Goal: Information Seeking & Learning: Learn about a topic

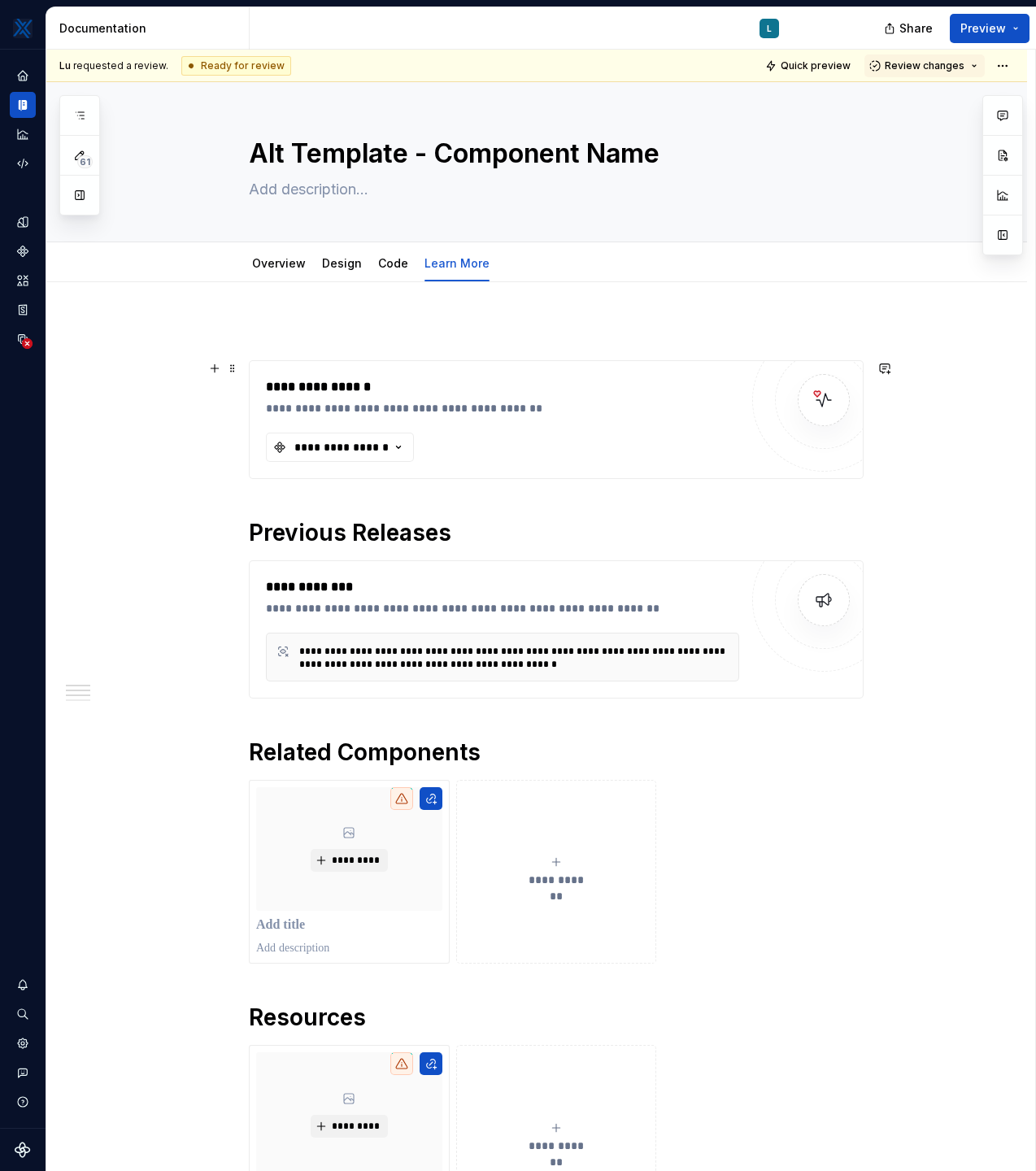
click at [146, 362] on div "**********" at bounding box center [536, 1115] width 981 height 1665
type textarea "*"
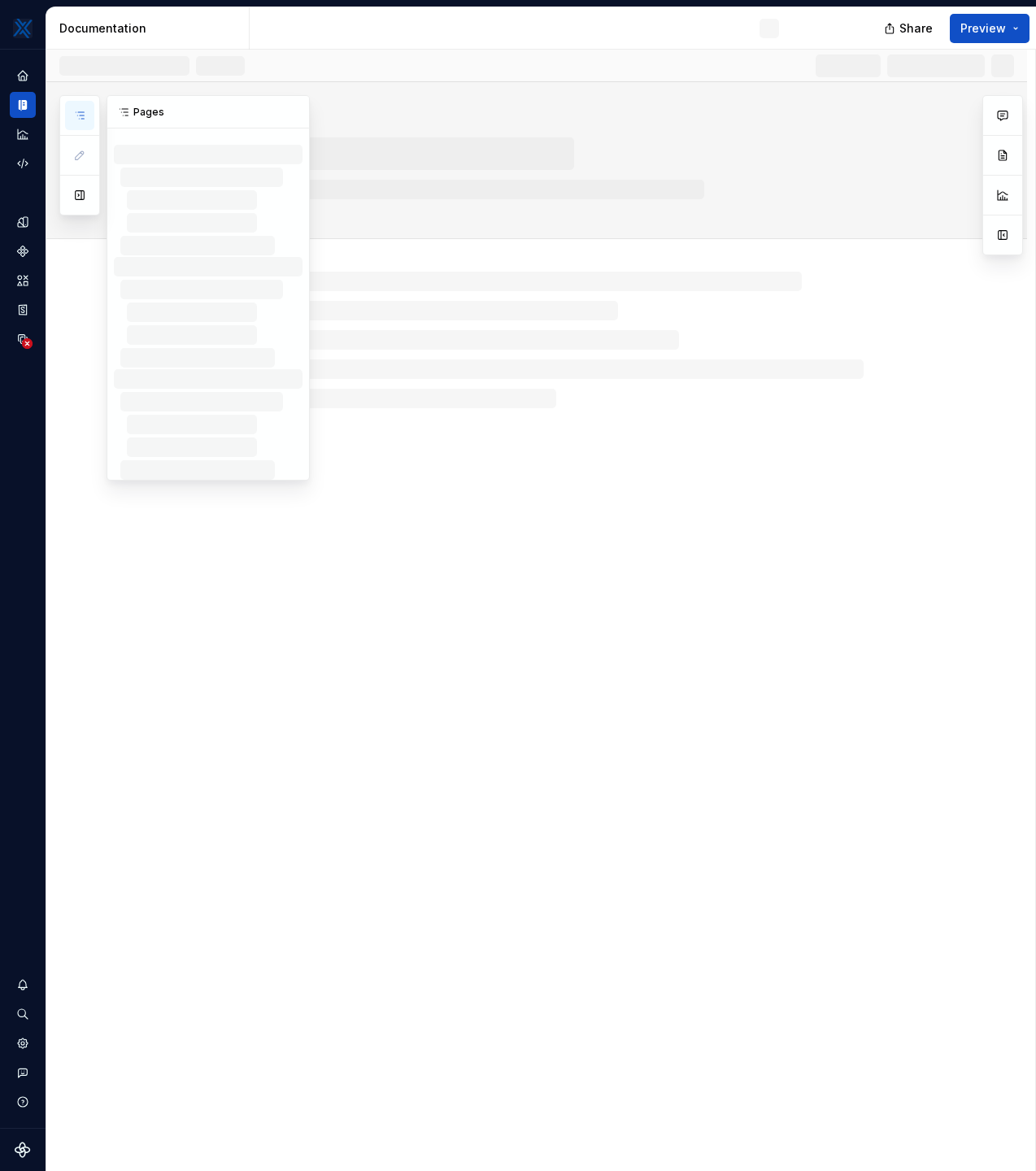
click at [79, 114] on icon "button" at bounding box center [80, 116] width 13 height 13
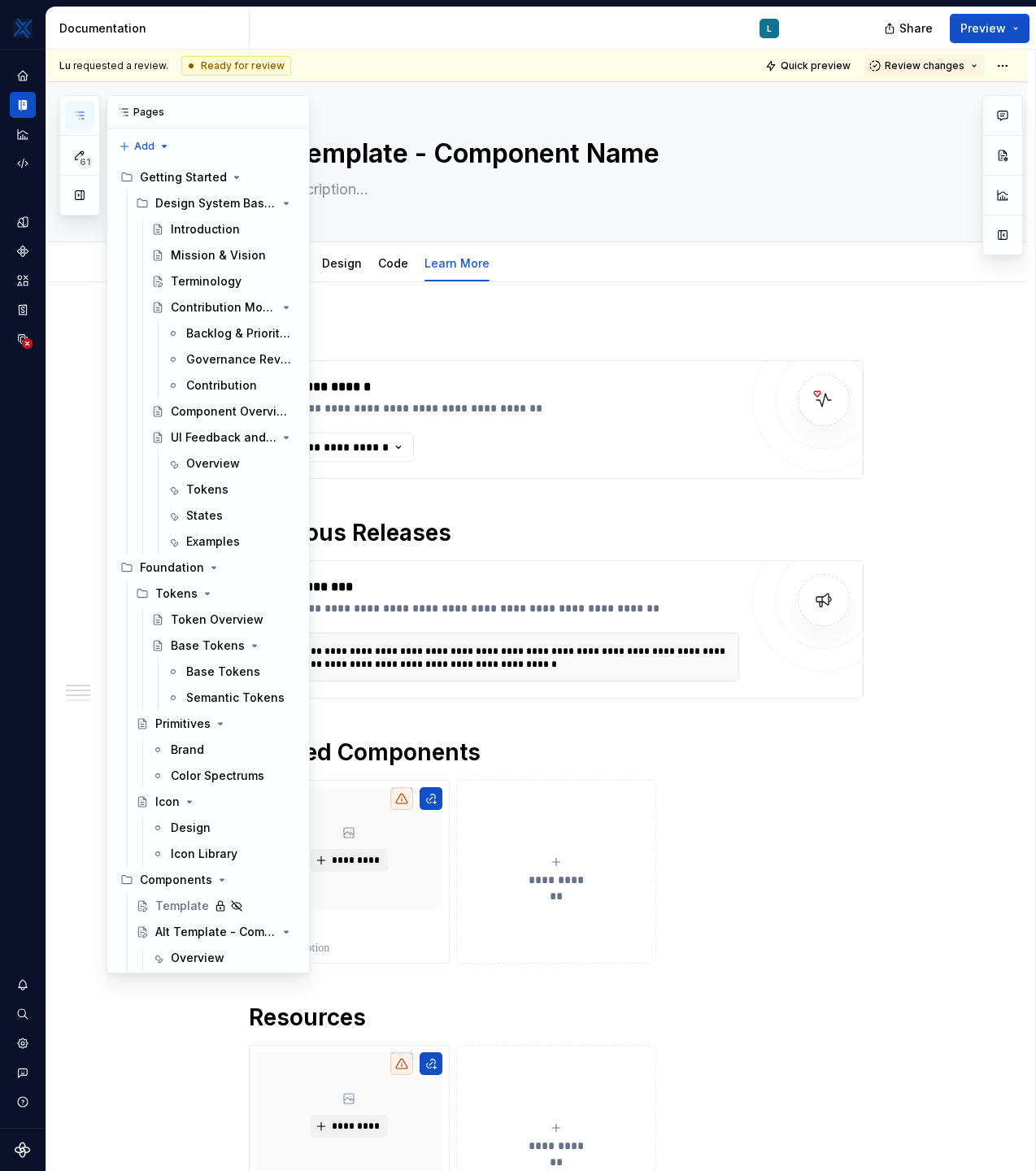
click at [82, 108] on button "button" at bounding box center [79, 115] width 29 height 29
click at [164, 146] on div "61 Pages Add Accessibility guide for tree Page tree. Navigate the tree with the…" at bounding box center [184, 533] width 251 height 878
click at [72, 396] on div "61 Pages Add Accessibility guide for tree Page tree. Navigate the tree with the…" at bounding box center [184, 533] width 251 height 878
click at [79, 693] on div "61 Pages Add Accessibility guide for tree Page tree. Navigate the tree with the…" at bounding box center [184, 533] width 251 height 878
click at [81, 695] on div "61 Pages Add Accessibility guide for tree Page tree. Navigate the tree with the…" at bounding box center [184, 533] width 251 height 878
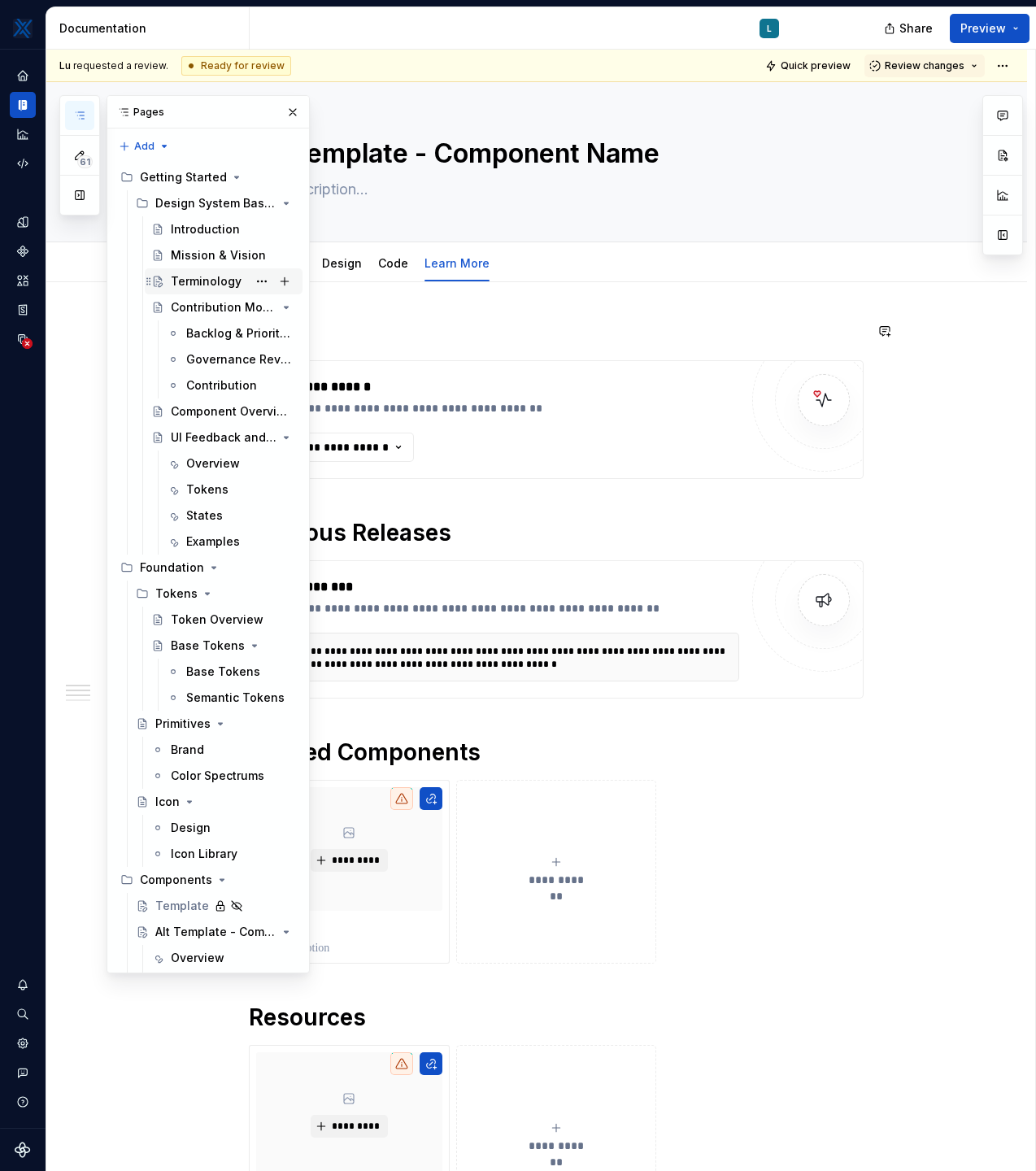
click at [213, 284] on div "Terminology" at bounding box center [206, 281] width 70 height 16
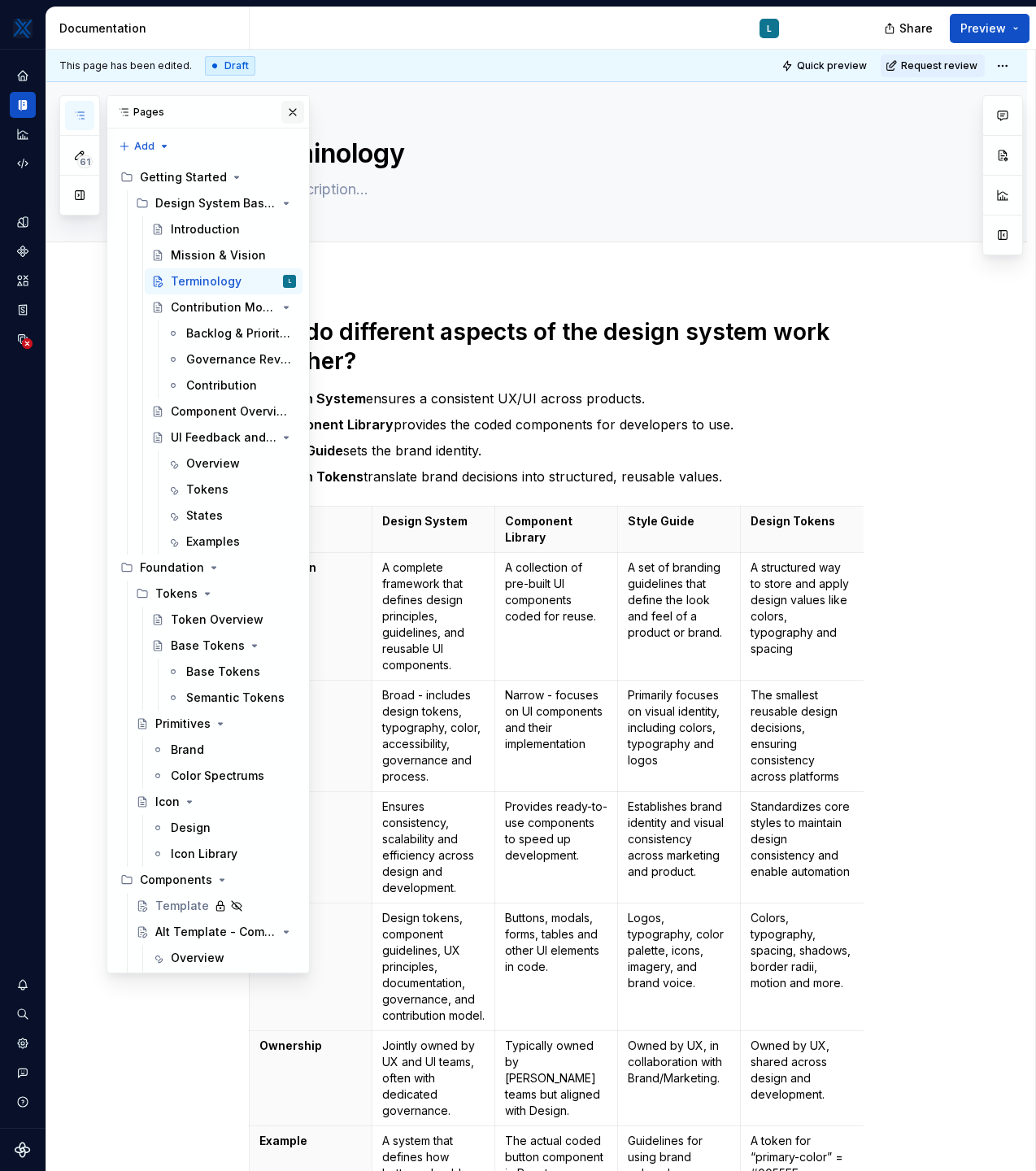
click at [289, 113] on button "button" at bounding box center [293, 112] width 23 height 23
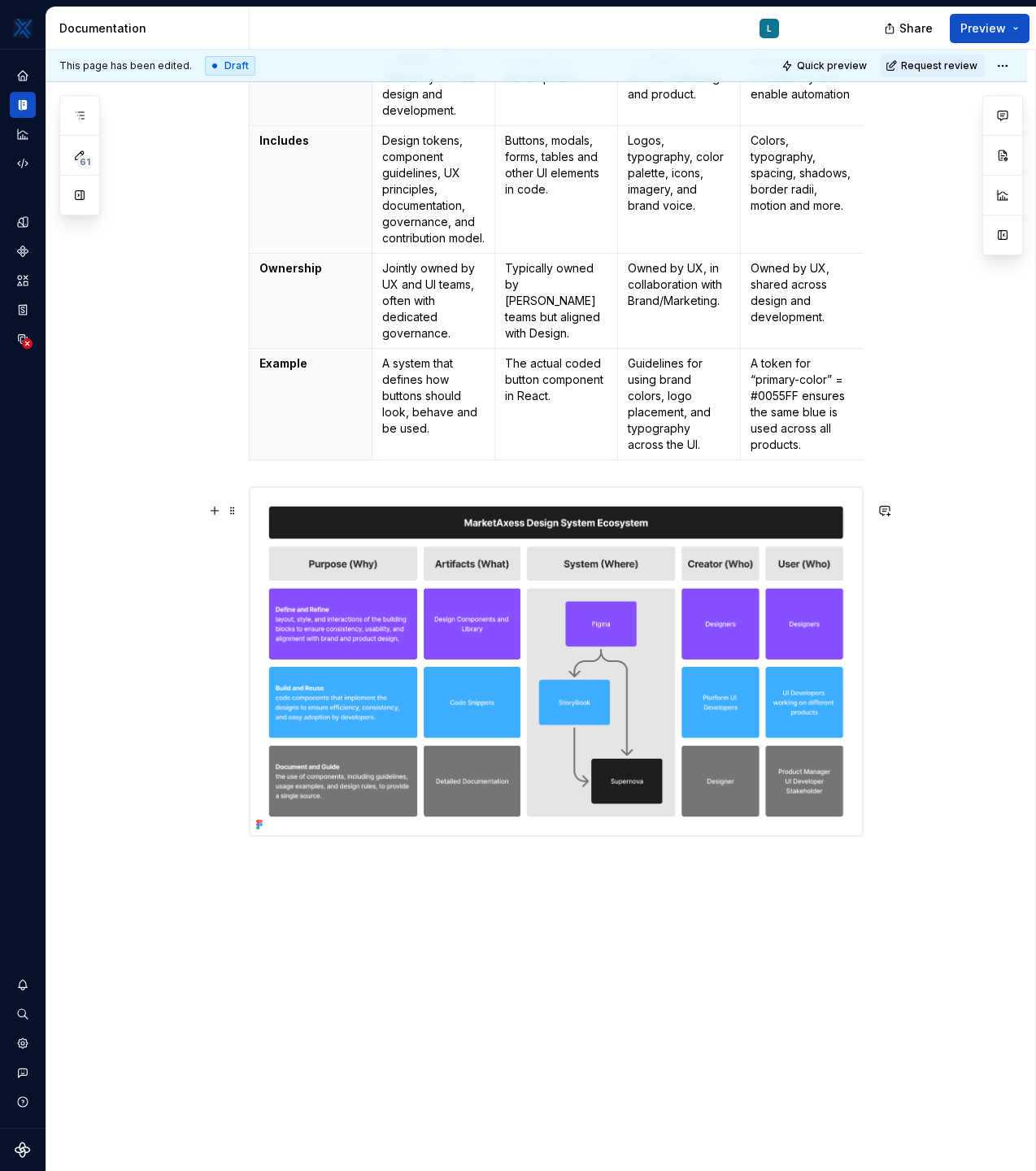
scroll to position [829, 0]
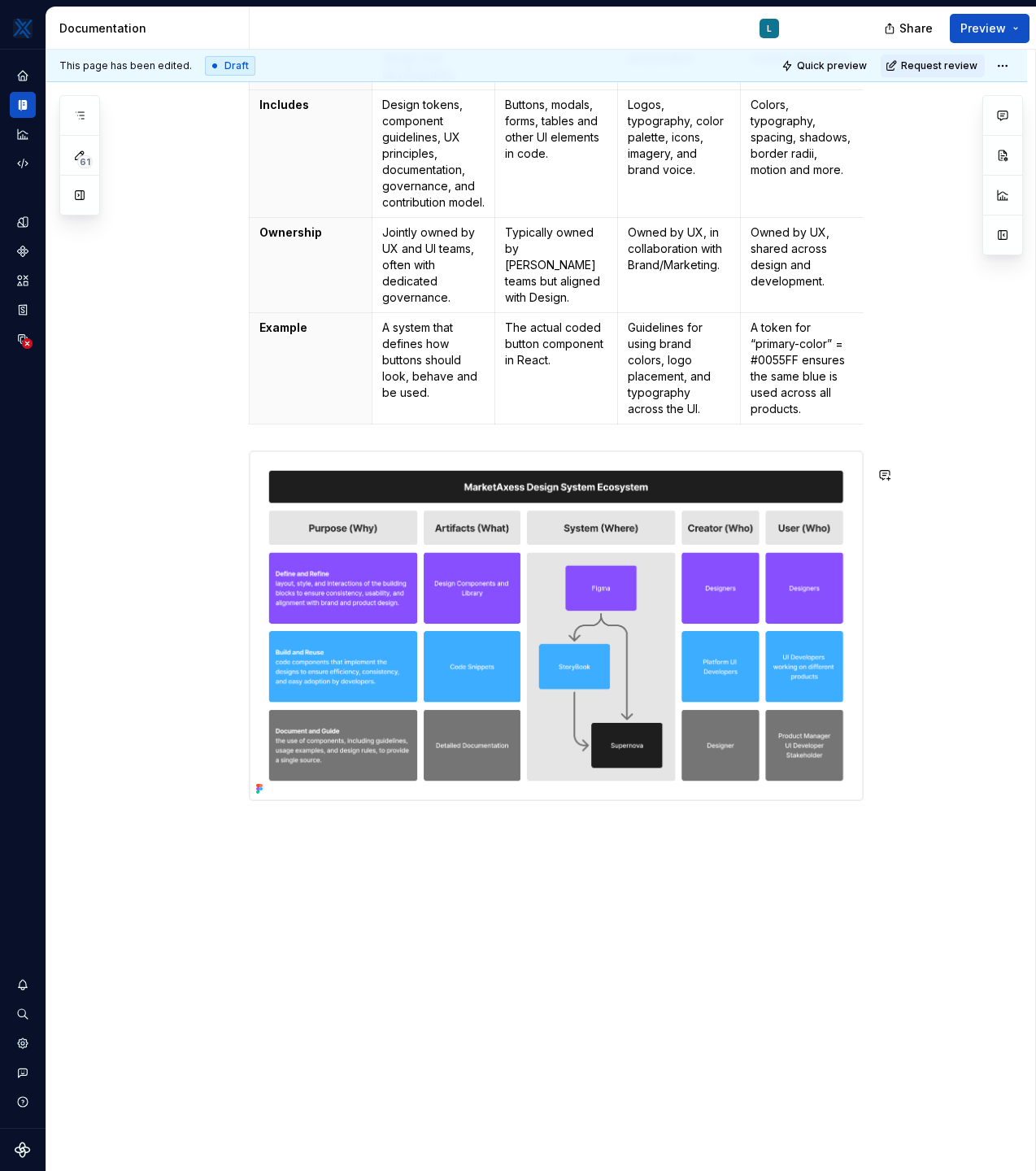
click at [319, 965] on div "How do different aspects of the design system work together? Design System ensu…" at bounding box center [536, 318] width 981 height 1707
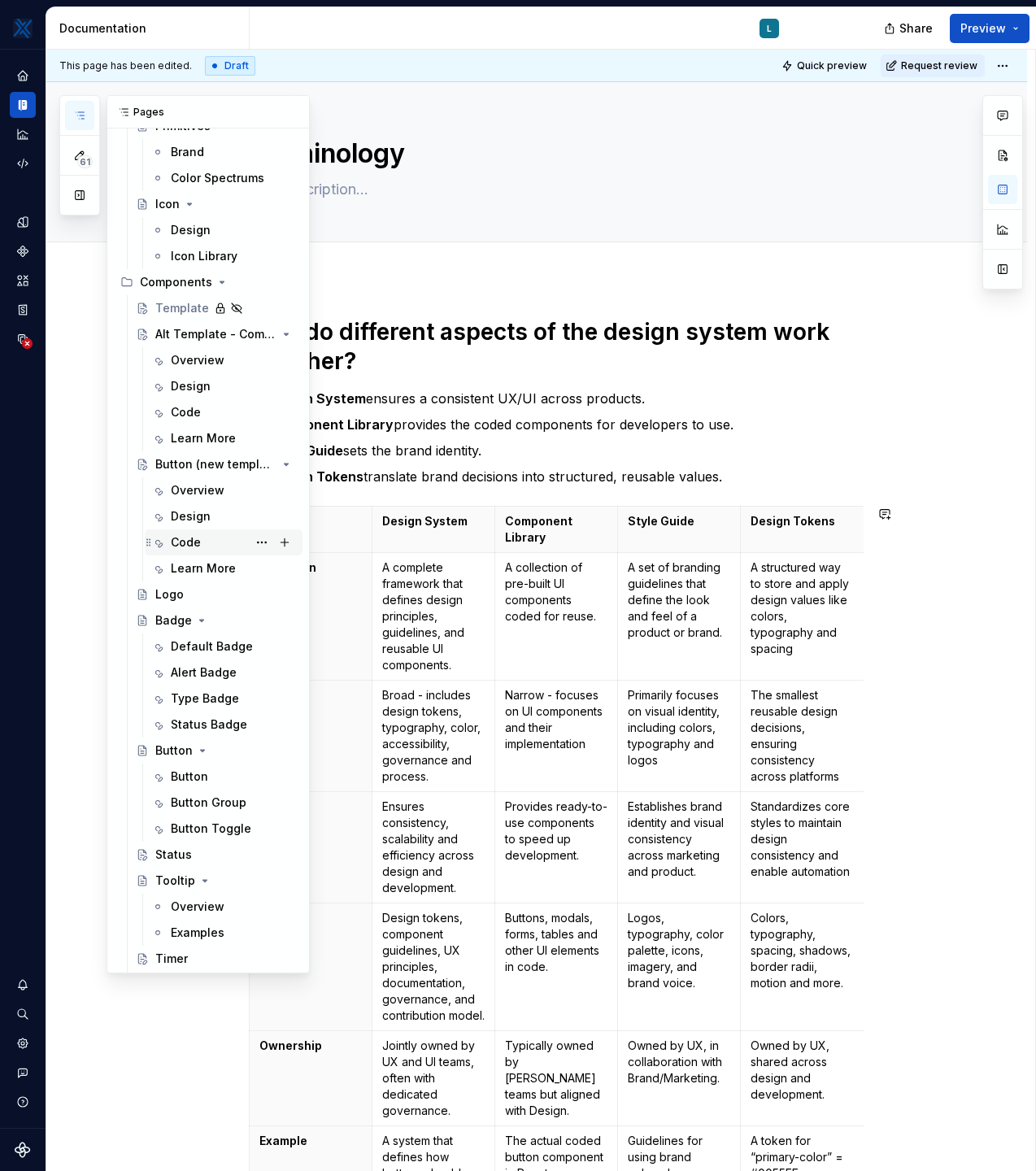
scroll to position [603, 0]
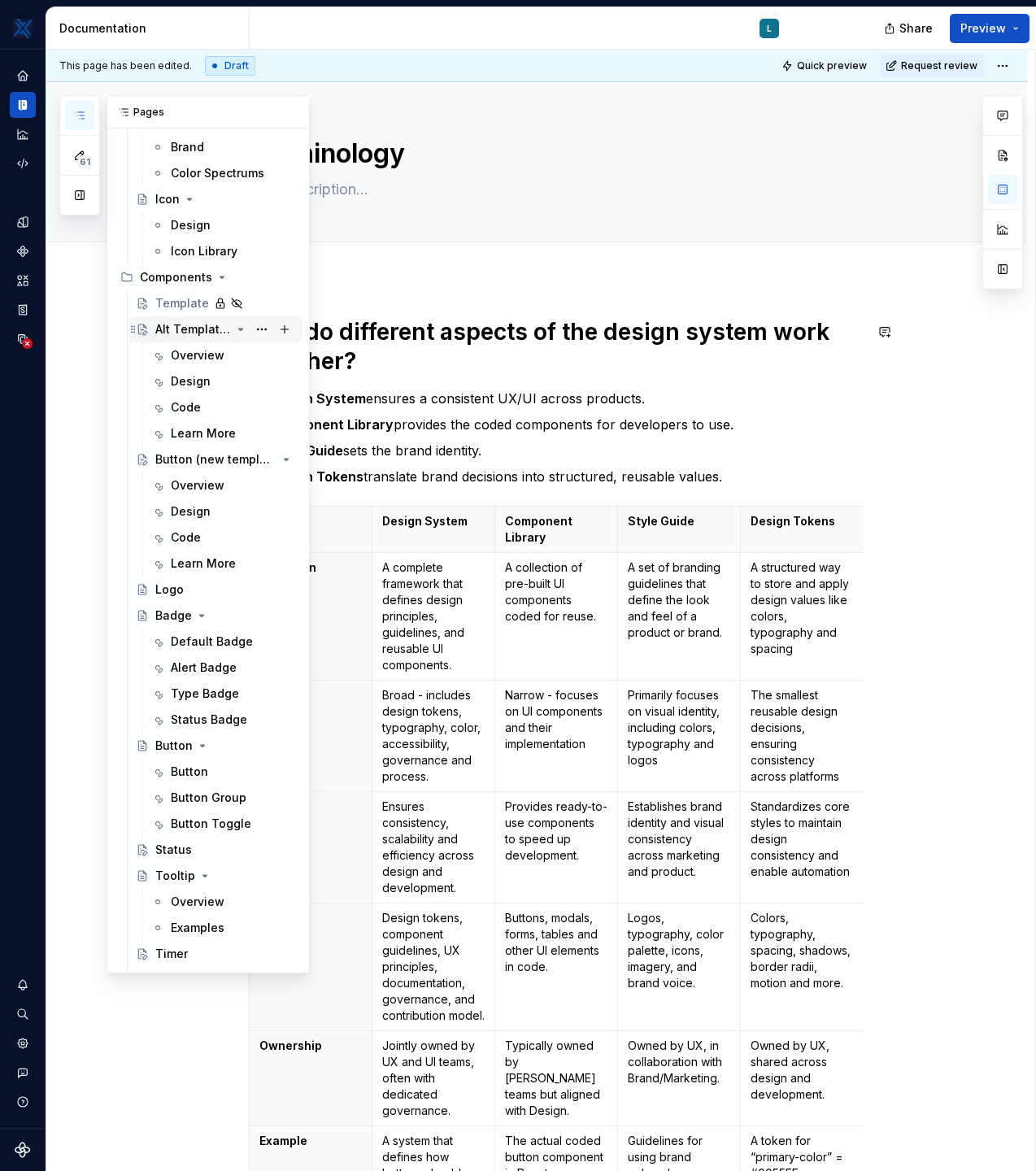
click at [176, 326] on div "Alt Template - Component Name" at bounding box center [193, 329] width 76 height 16
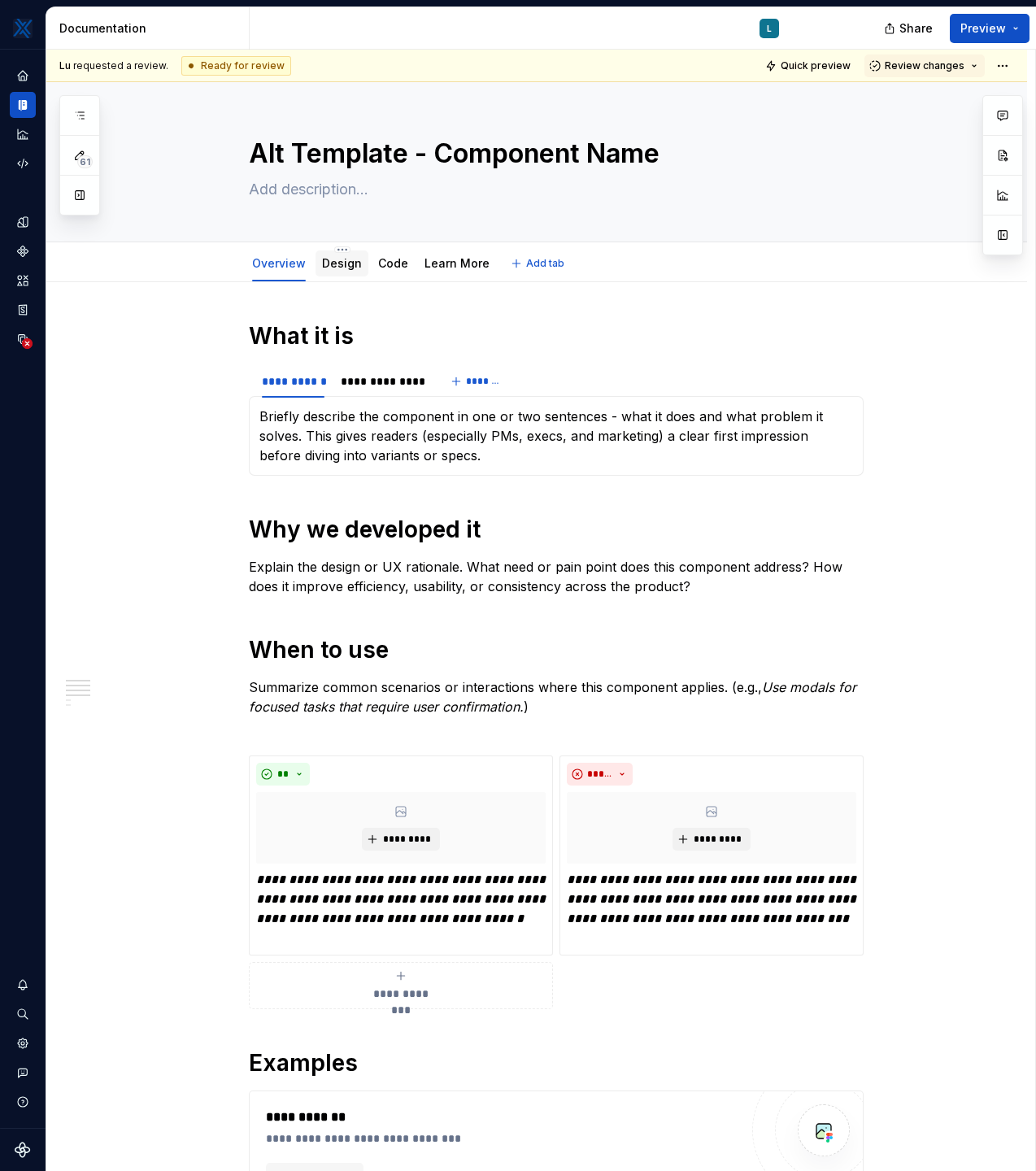
click at [346, 268] on link "Design" at bounding box center [342, 263] width 39 height 14
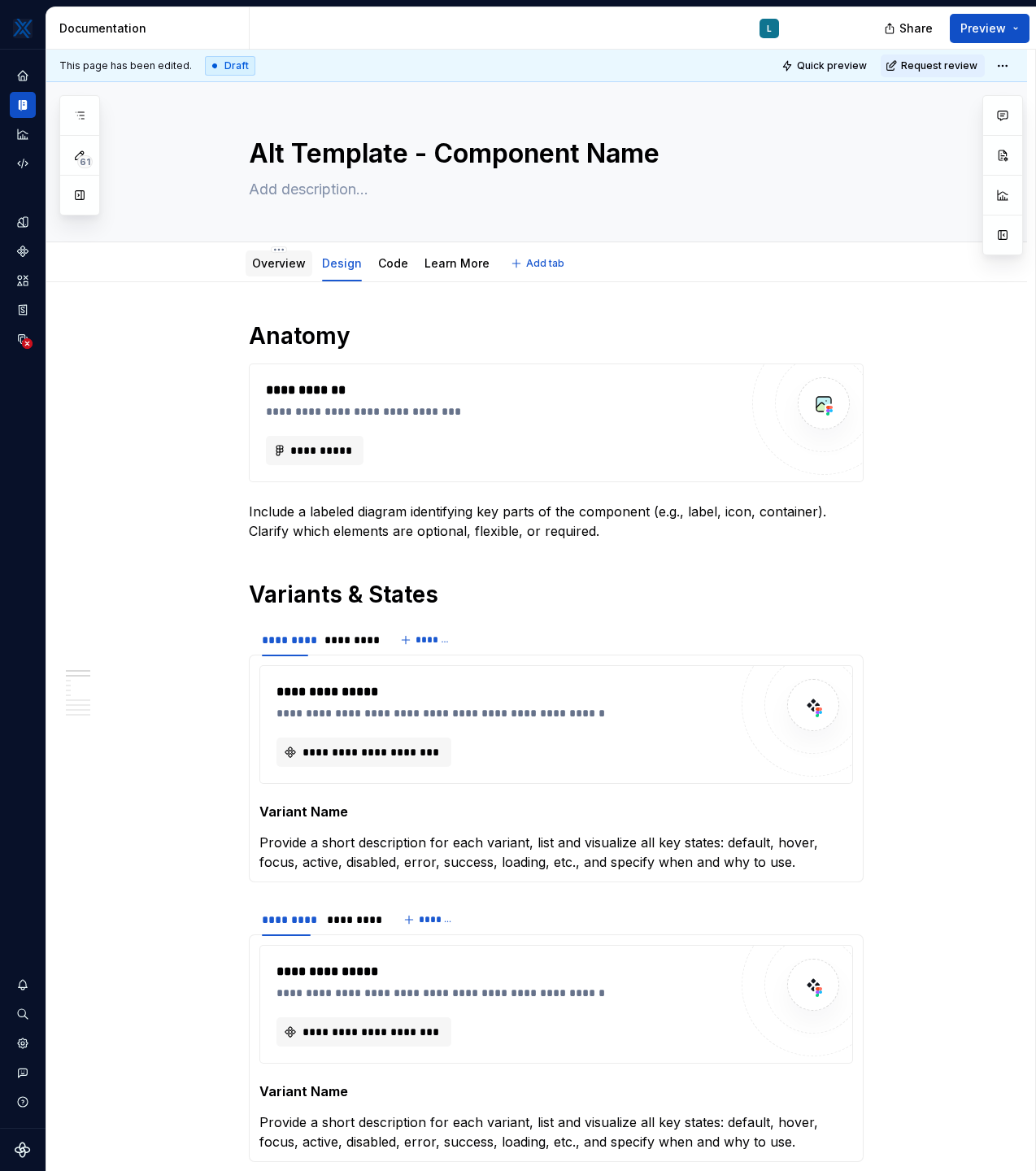
click at [286, 264] on link "Overview" at bounding box center [278, 263] width 54 height 14
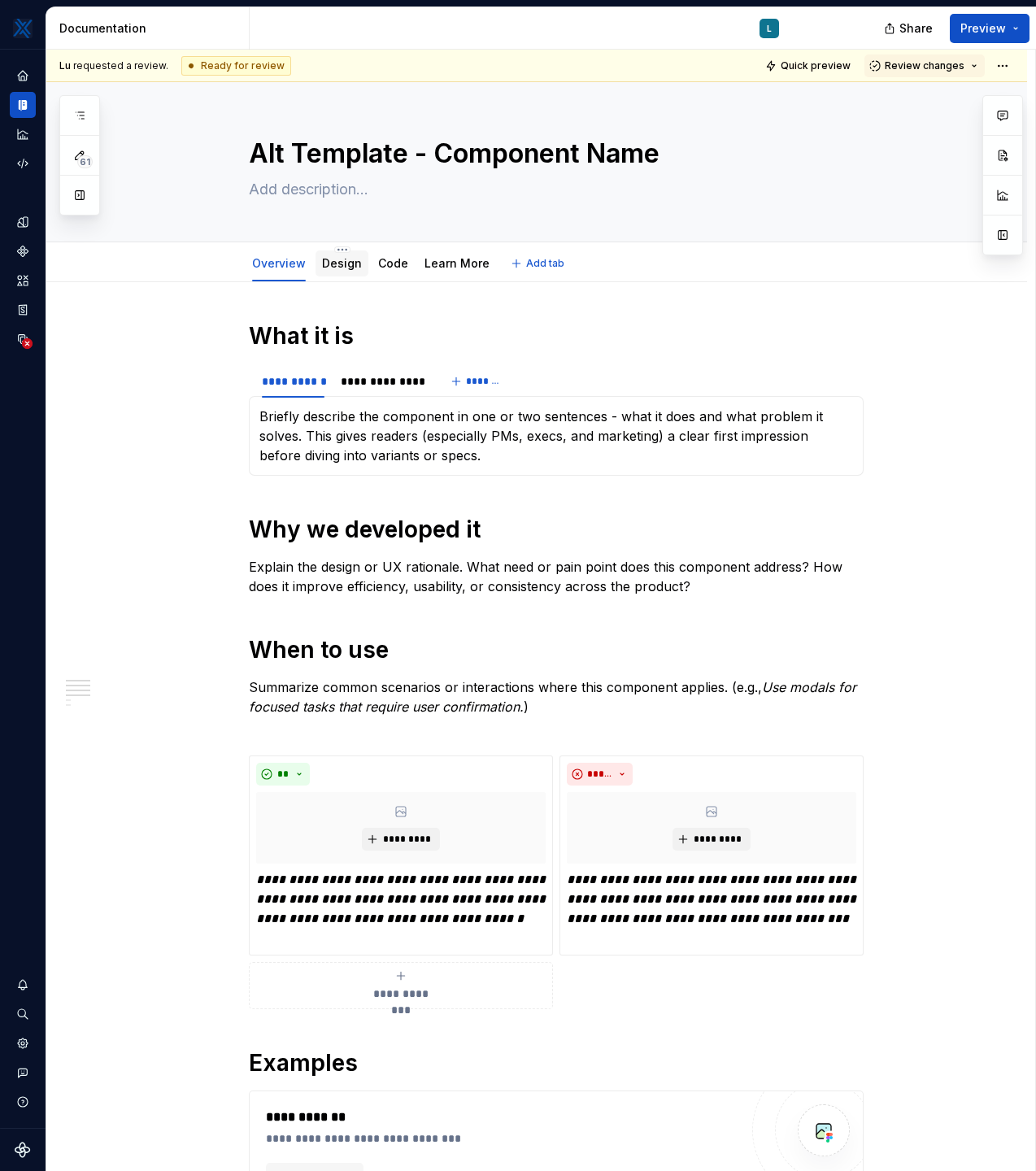
click at [349, 267] on link "Design" at bounding box center [342, 263] width 39 height 14
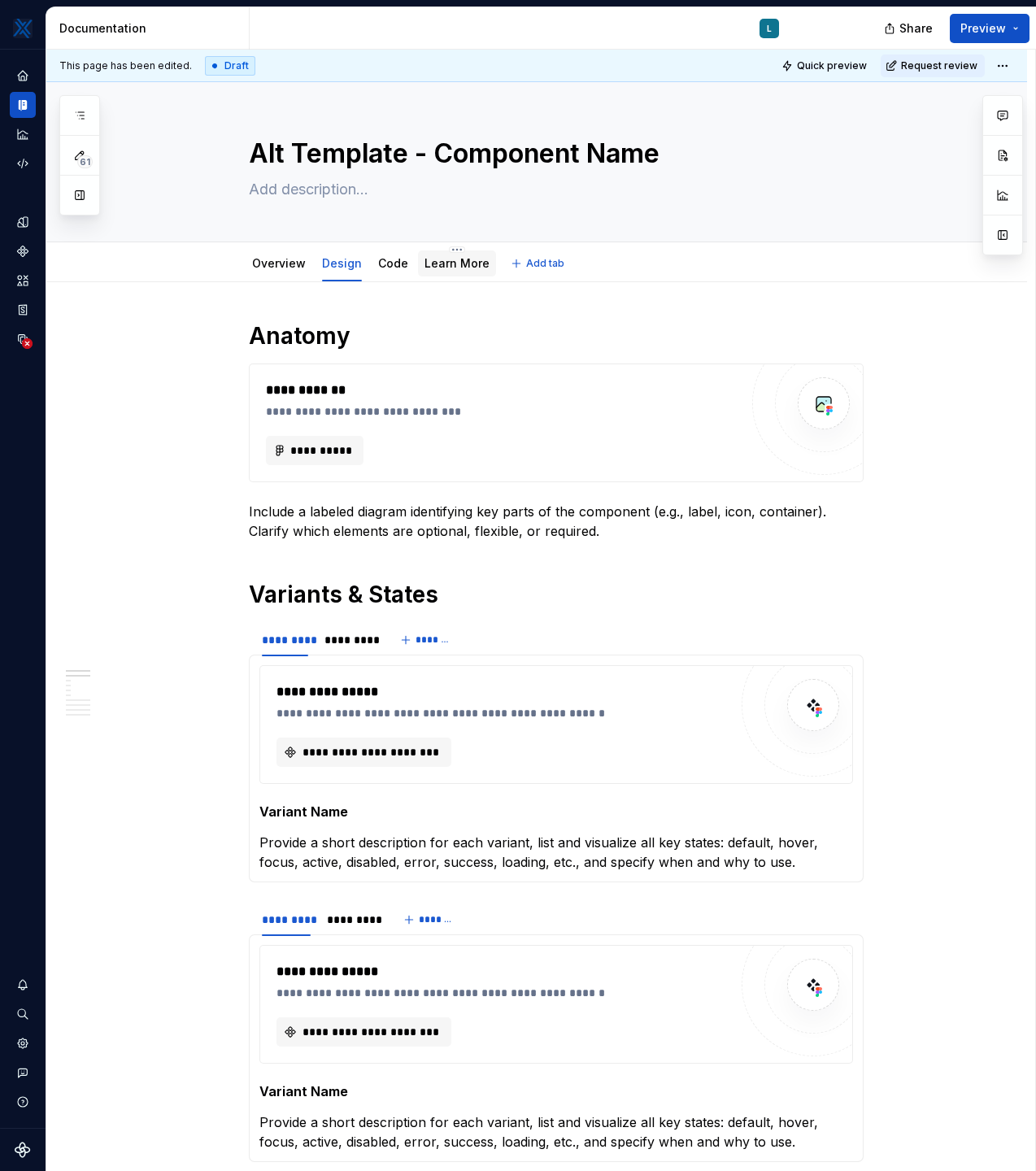
click at [462, 264] on link "Learn More" at bounding box center [456, 263] width 65 height 14
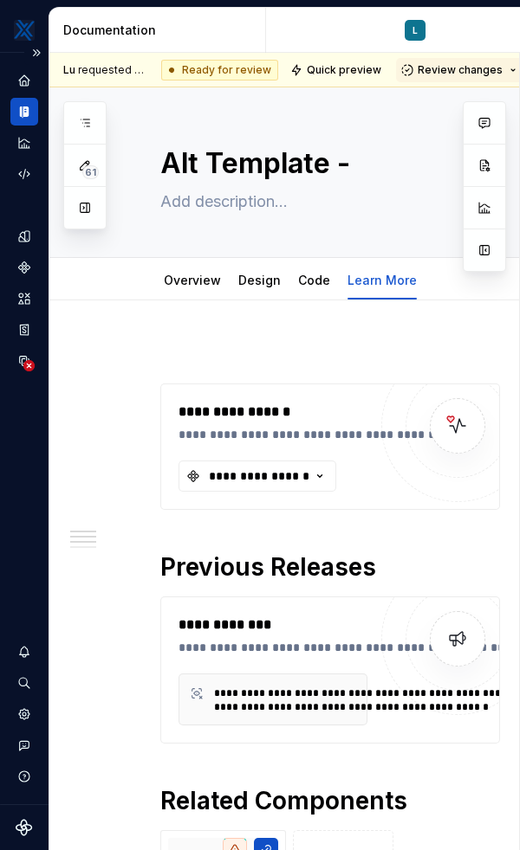
type textarea "*"
